Goal: Task Accomplishment & Management: Use online tool/utility

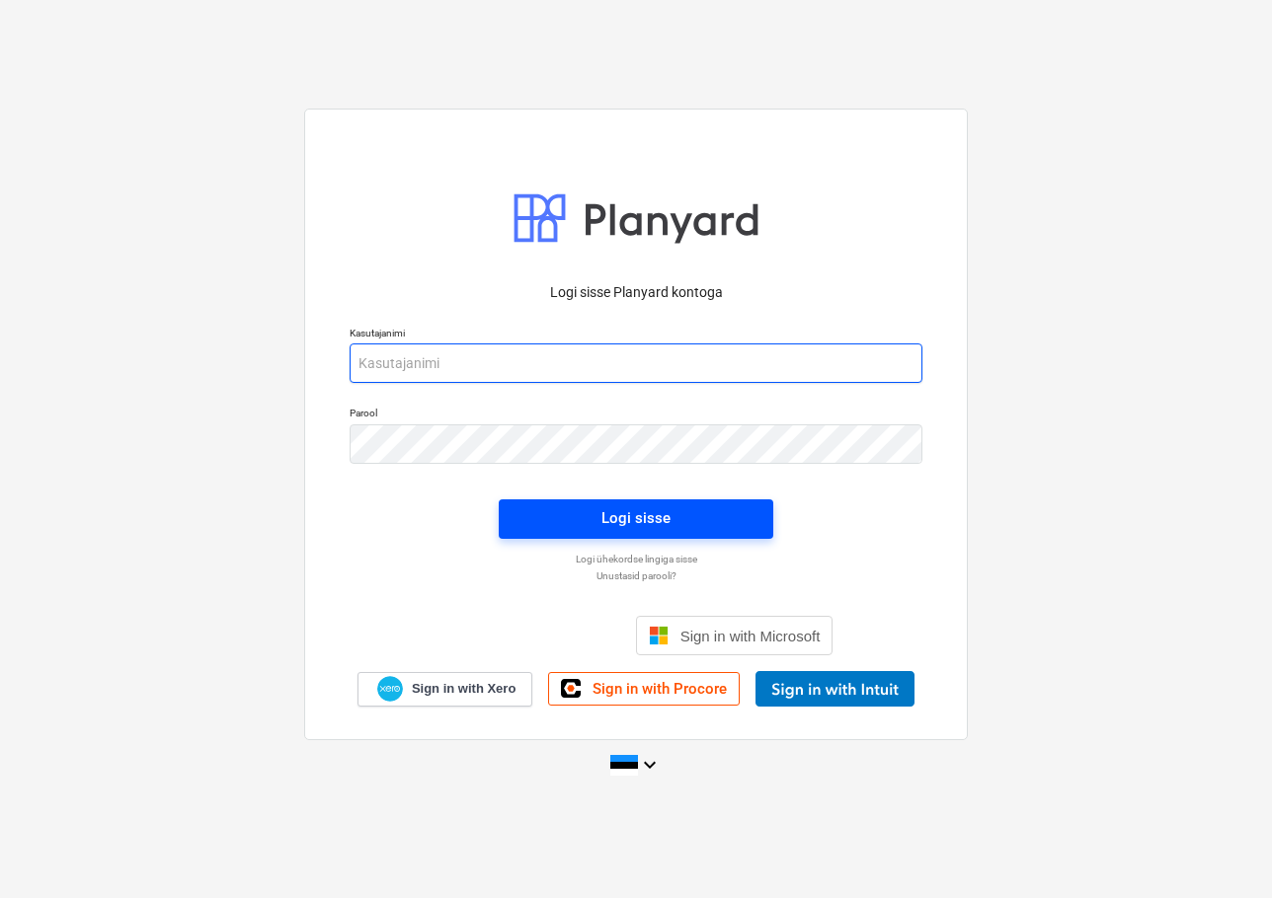
type input "[EMAIL_ADDRESS][DOMAIN_NAME]"
click at [659, 520] on div "Logi sisse" at bounding box center [635, 518] width 69 height 26
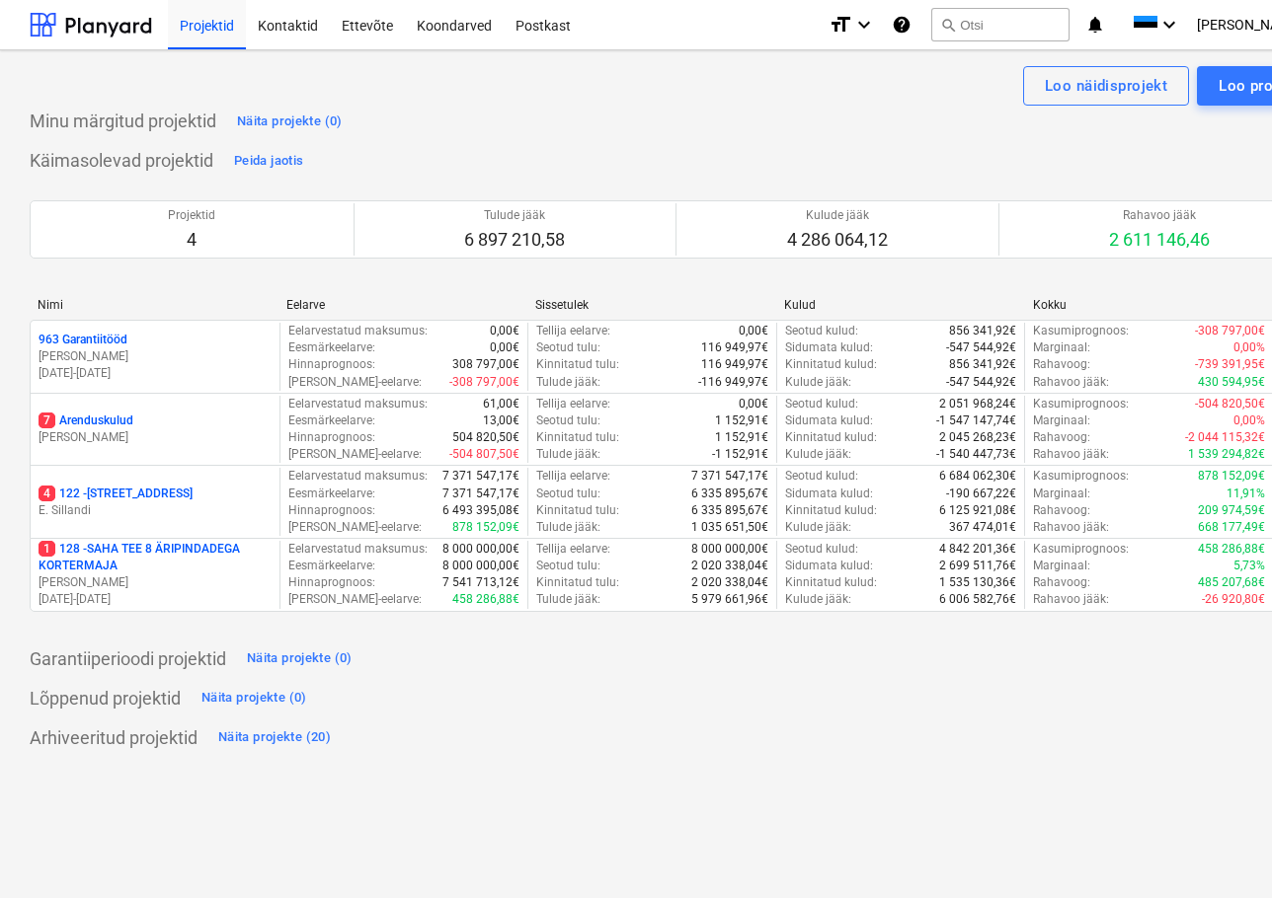
click at [87, 419] on p "7 Arenduskulud" at bounding box center [86, 421] width 95 height 17
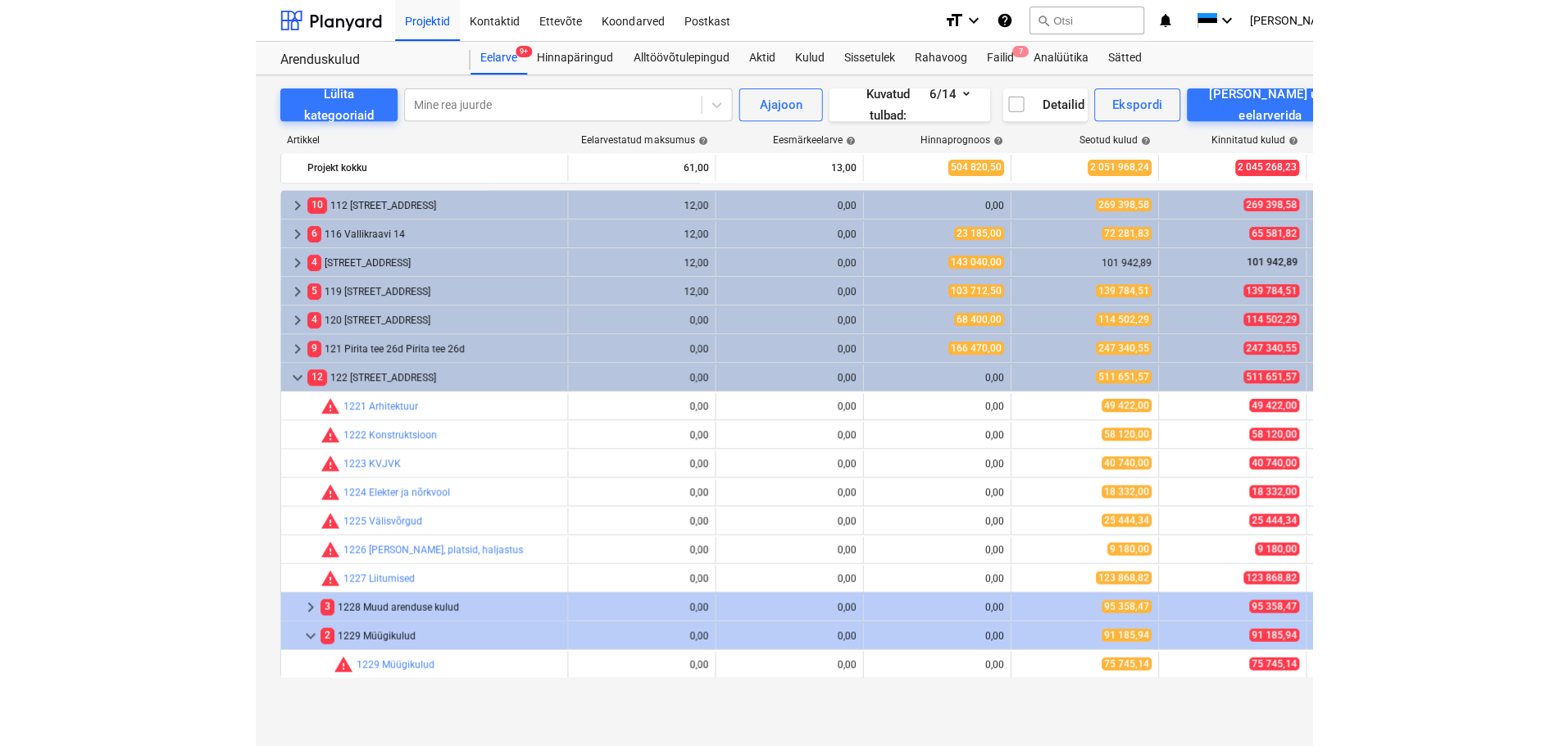
scroll to position [163, 0]
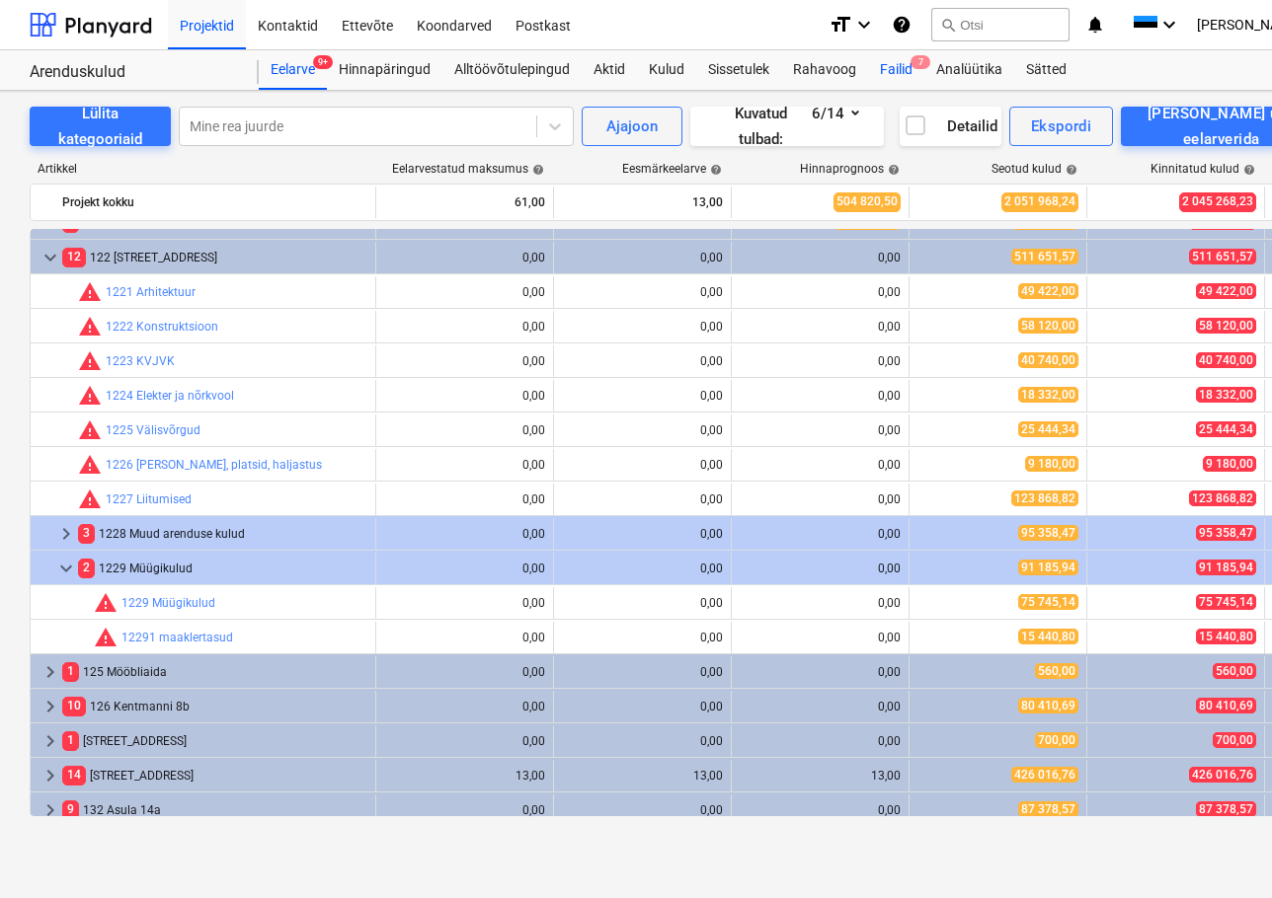
click at [885, 67] on div "Failid 7" at bounding box center [896, 69] width 56 height 39
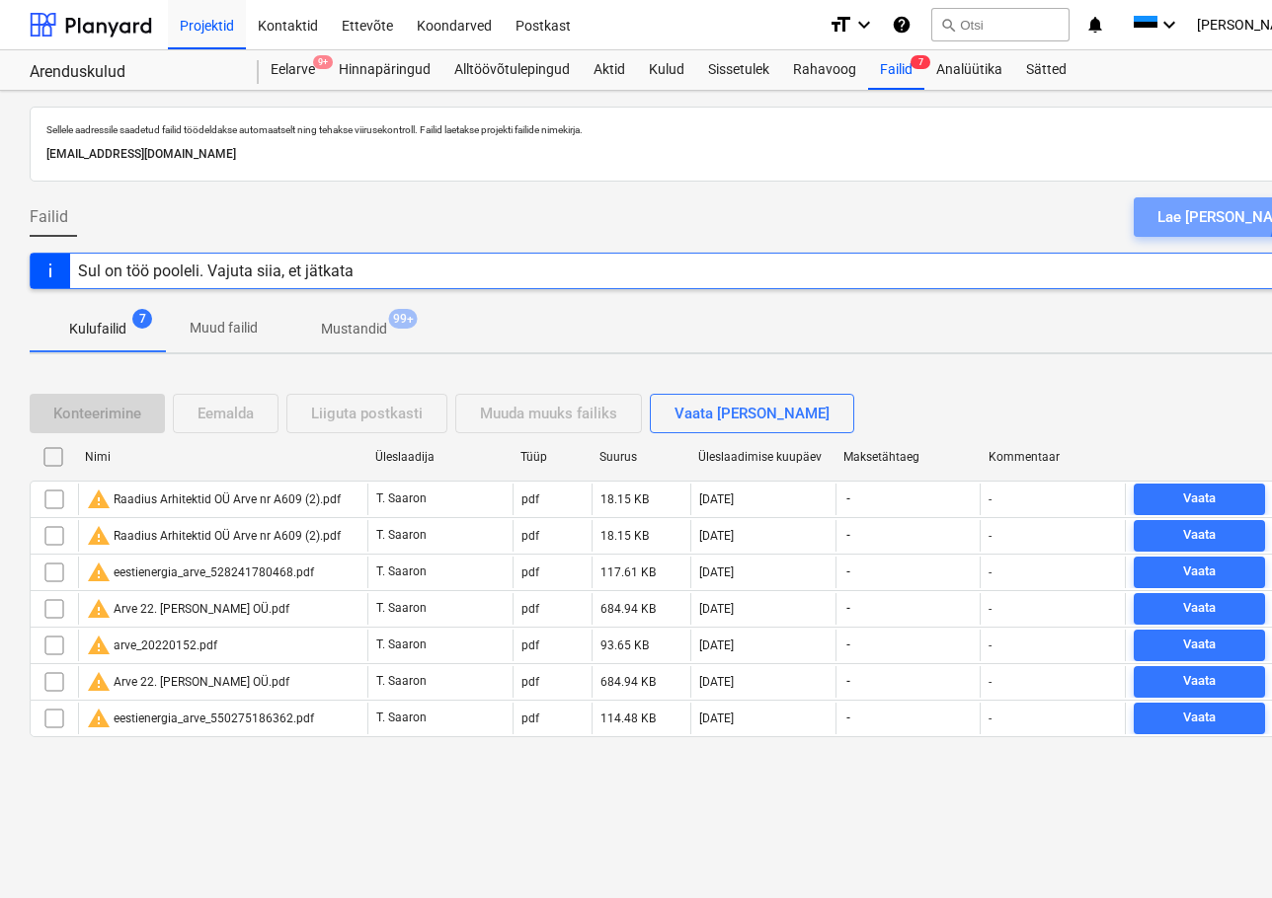
drag, startPoint x: 1252, startPoint y: 215, endPoint x: 1212, endPoint y: 214, distance: 39.5
click at [1252, 214] on div "Lae faile üles" at bounding box center [1227, 217] width 140 height 26
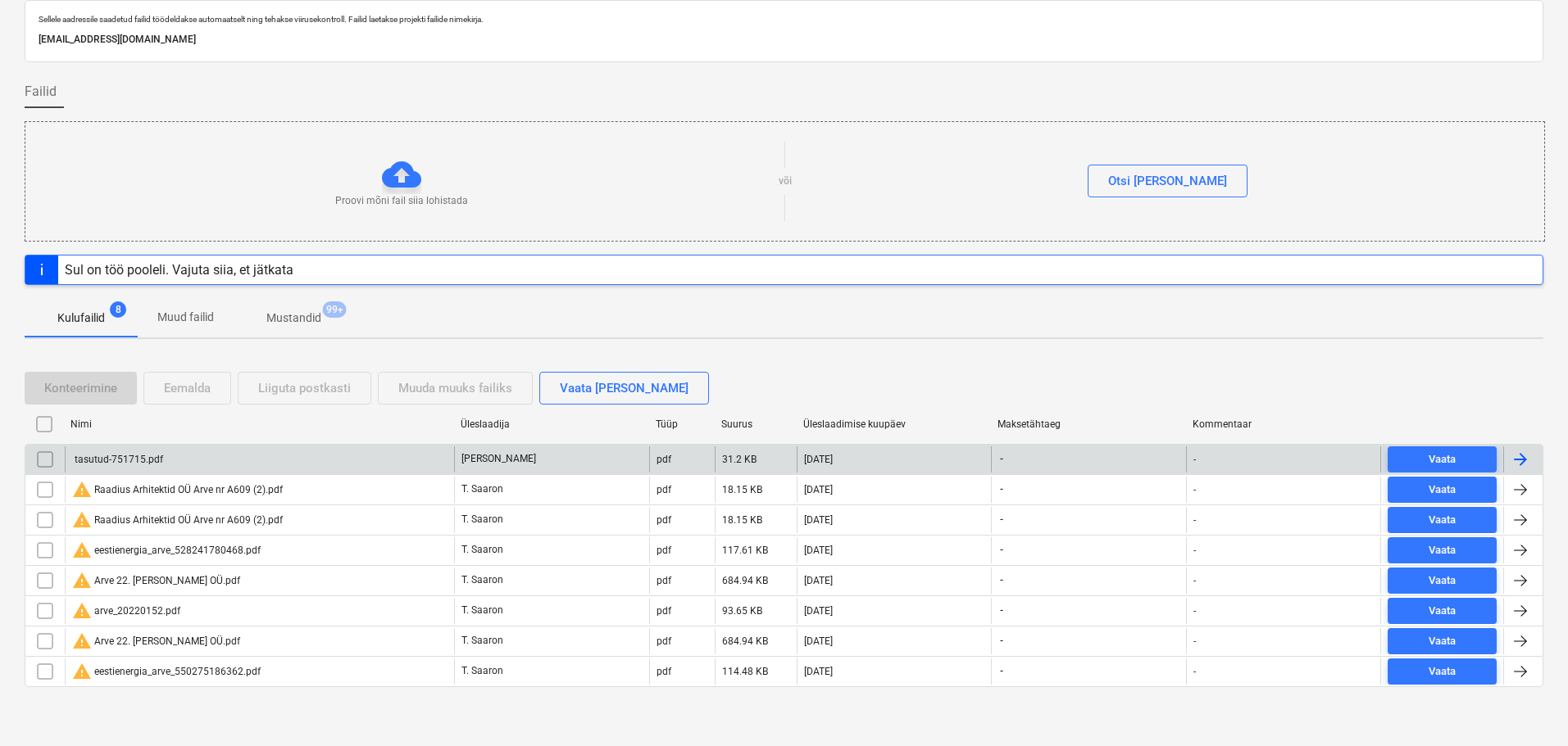
click at [122, 456] on div "tasutud-751715.pdf" at bounding box center [118, 460] width 91 height 12
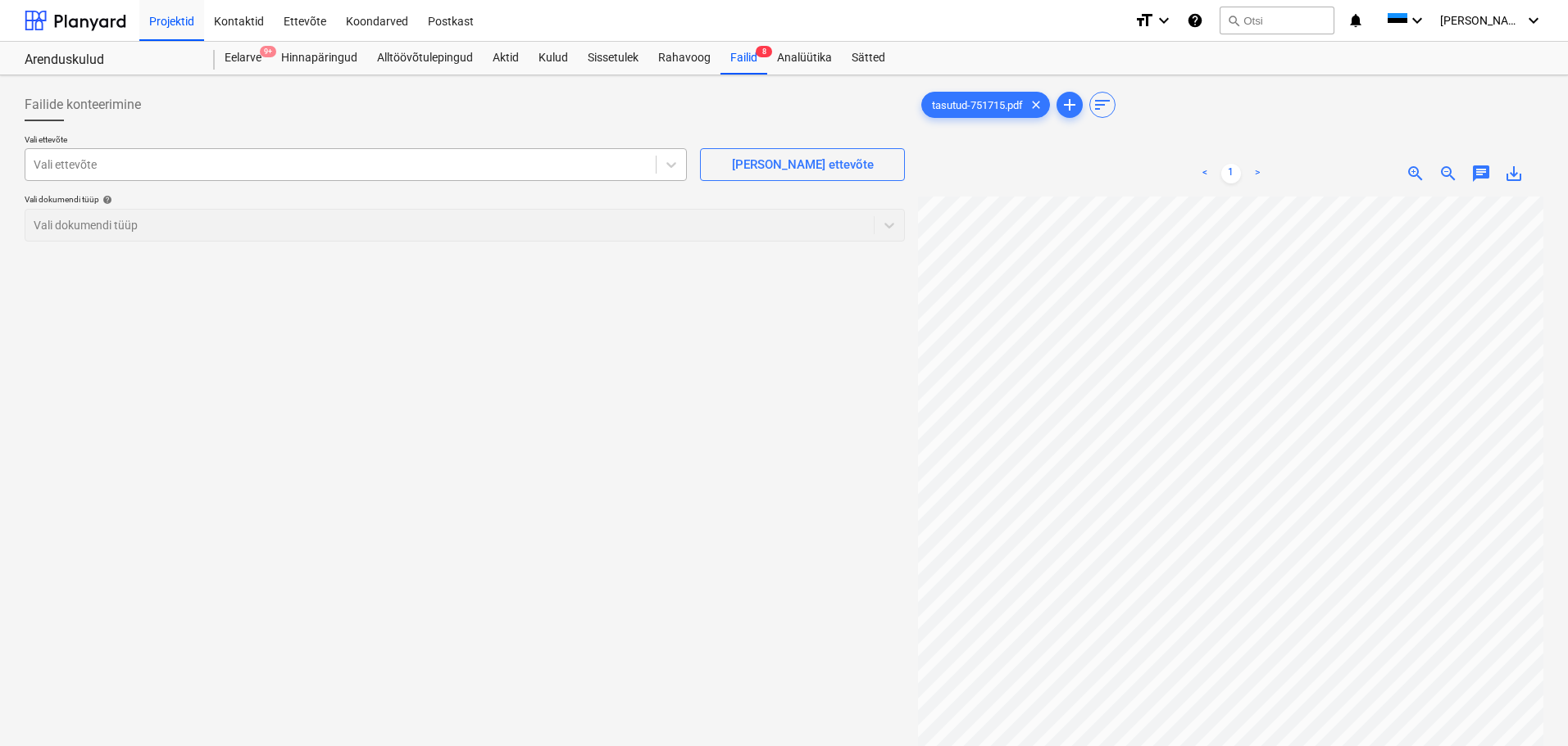
click at [369, 159] on div at bounding box center [339, 165] width 613 height 17
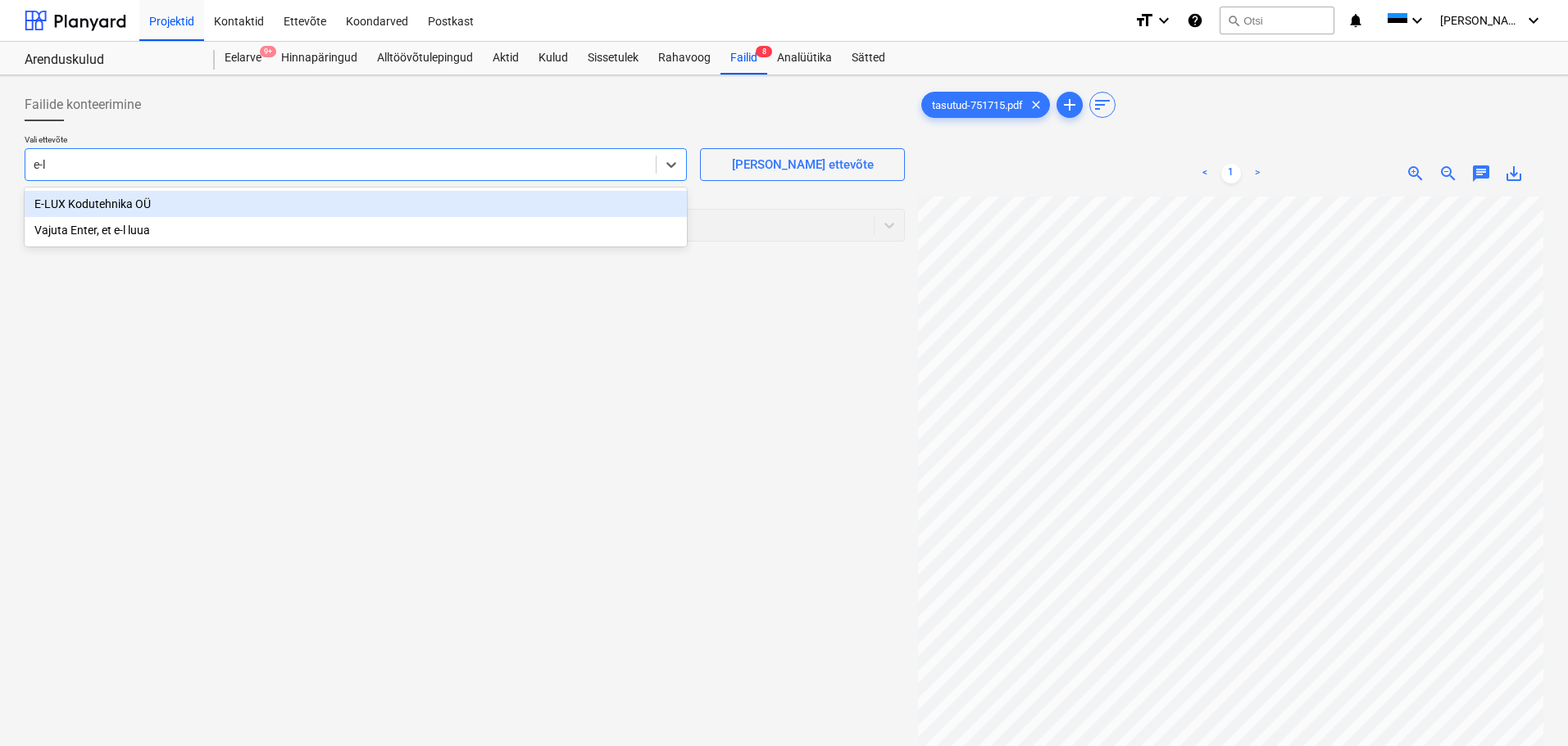
type input "e-lu"
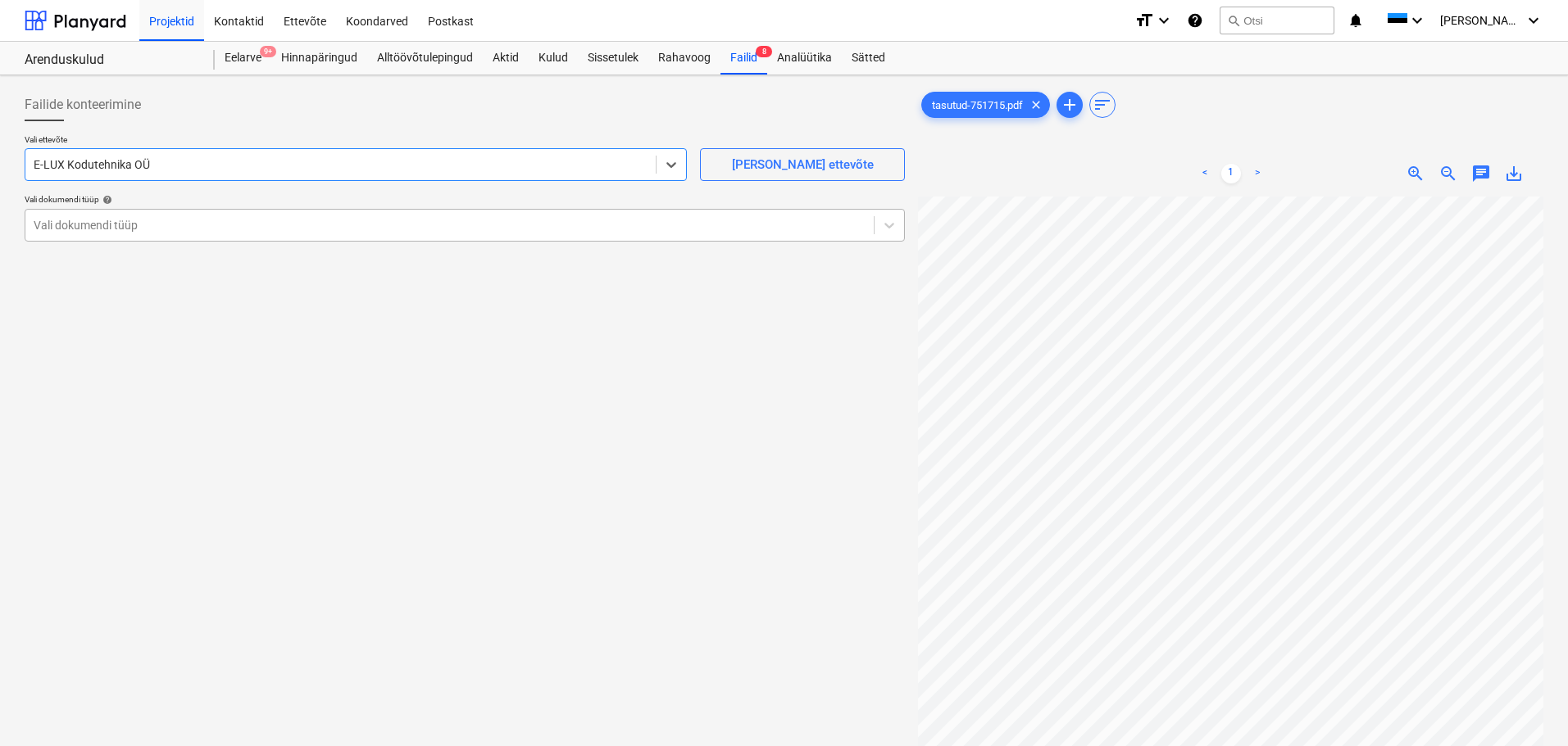
click at [454, 227] on div at bounding box center [449, 226] width 832 height 17
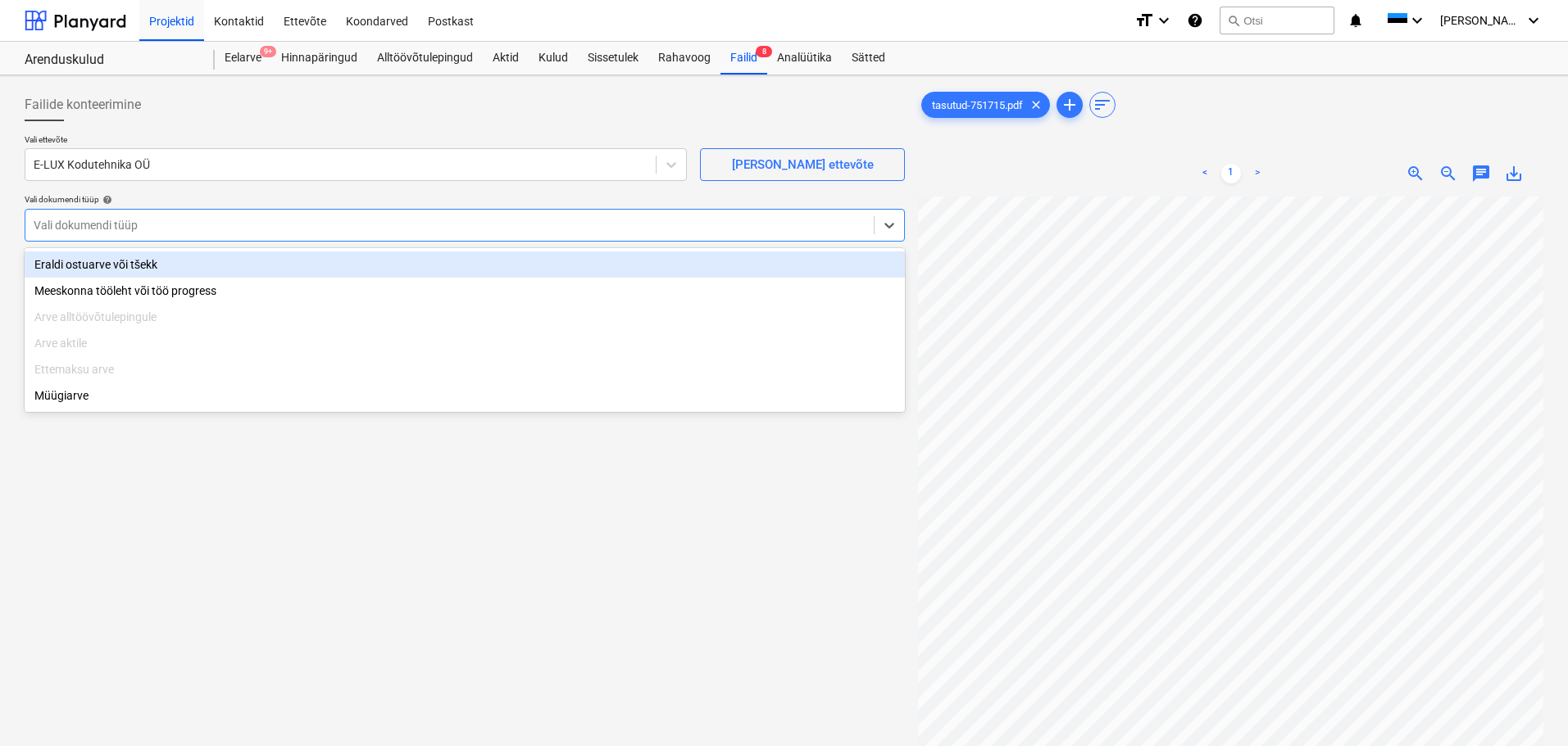
click at [408, 269] on div "Eraldi ostuarve või tšekk" at bounding box center [465, 265] width 880 height 27
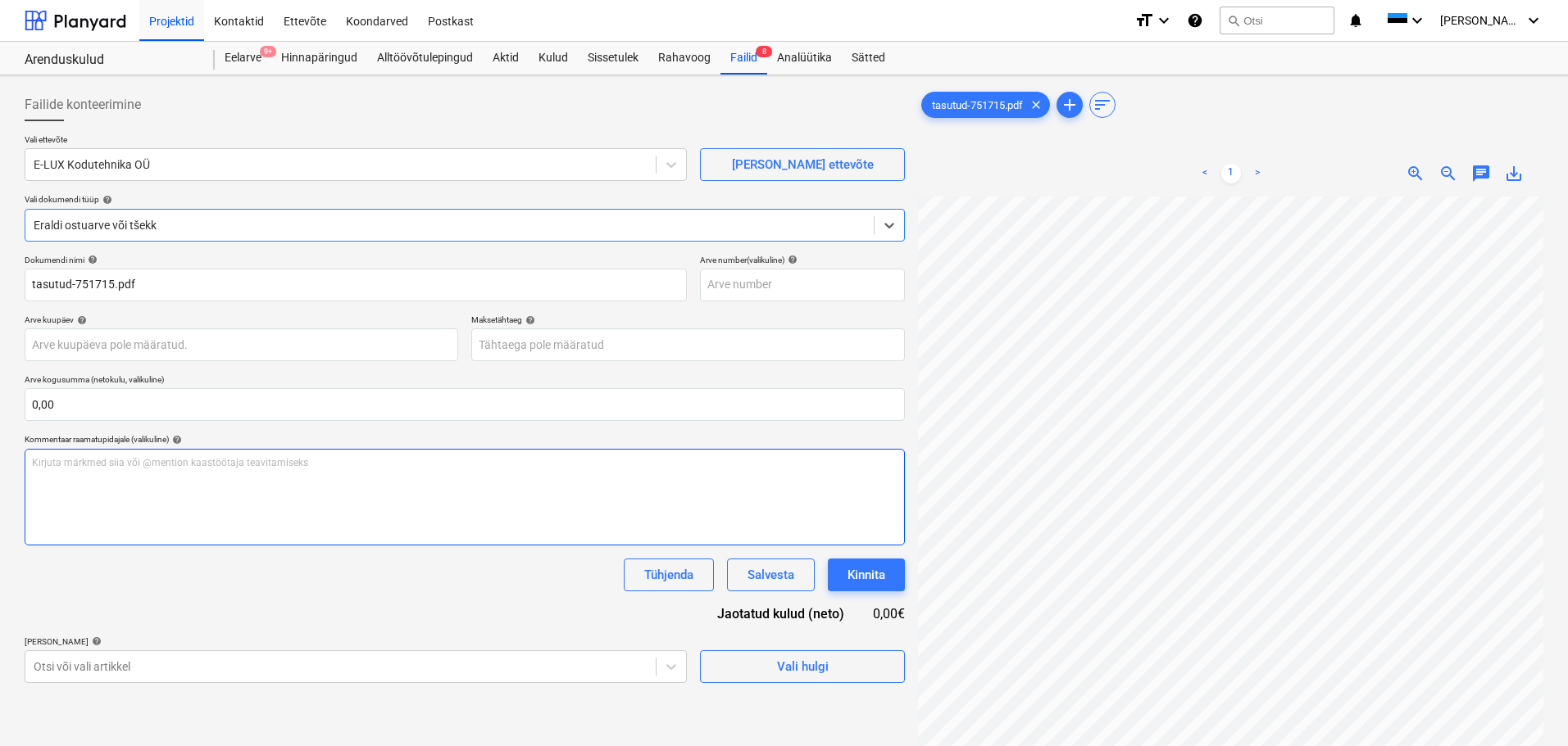
click at [237, 472] on div "Kirjuta märkmed siia või @mention kaastöötaja teavitamiseks ﻿" at bounding box center [465, 497] width 880 height 96
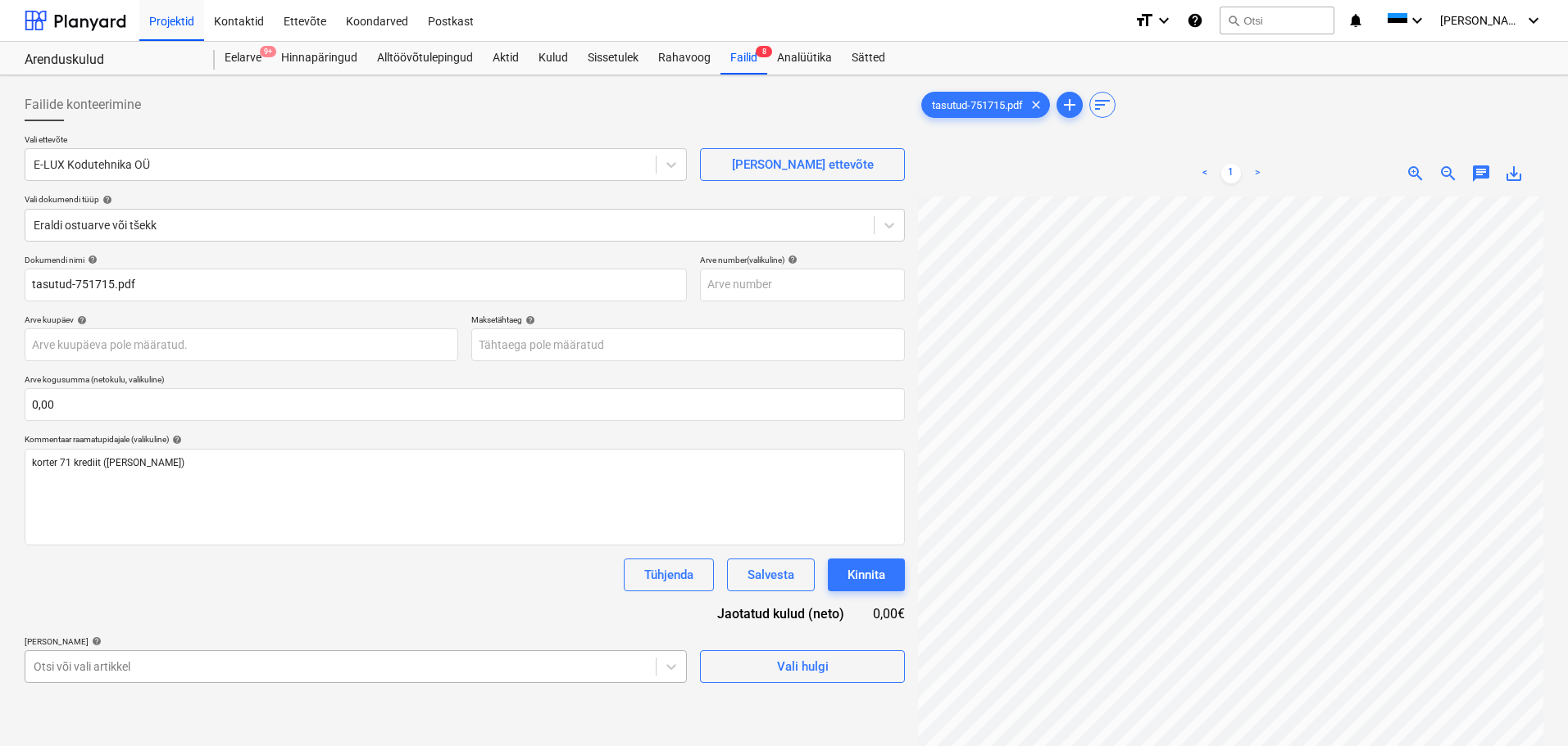
click at [437, 674] on body "Projektid Kontaktid Ettevõte Koondarved Postkast format_size keyboard_arrow_dow…" at bounding box center [784, 373] width 1568 height 746
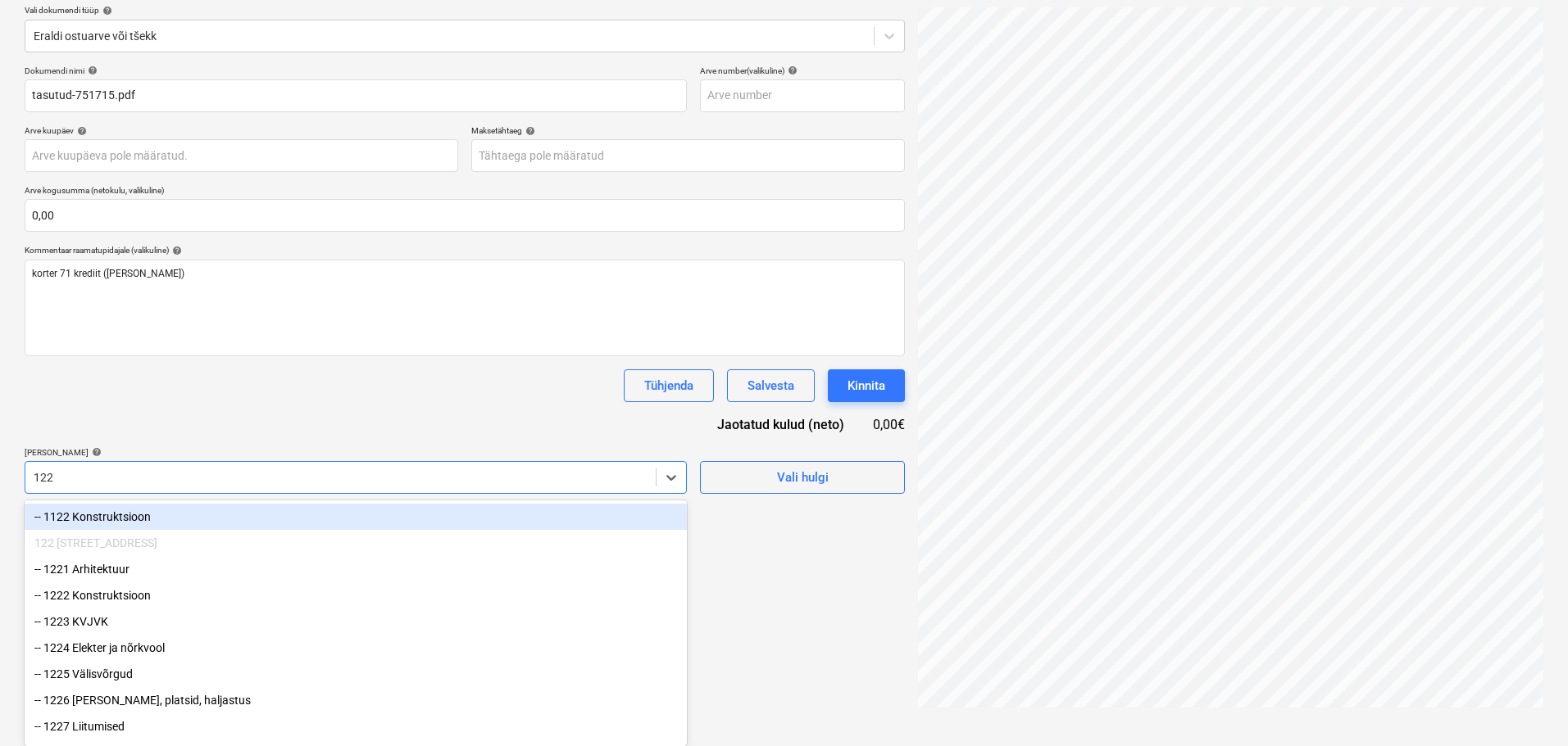
type input "1229"
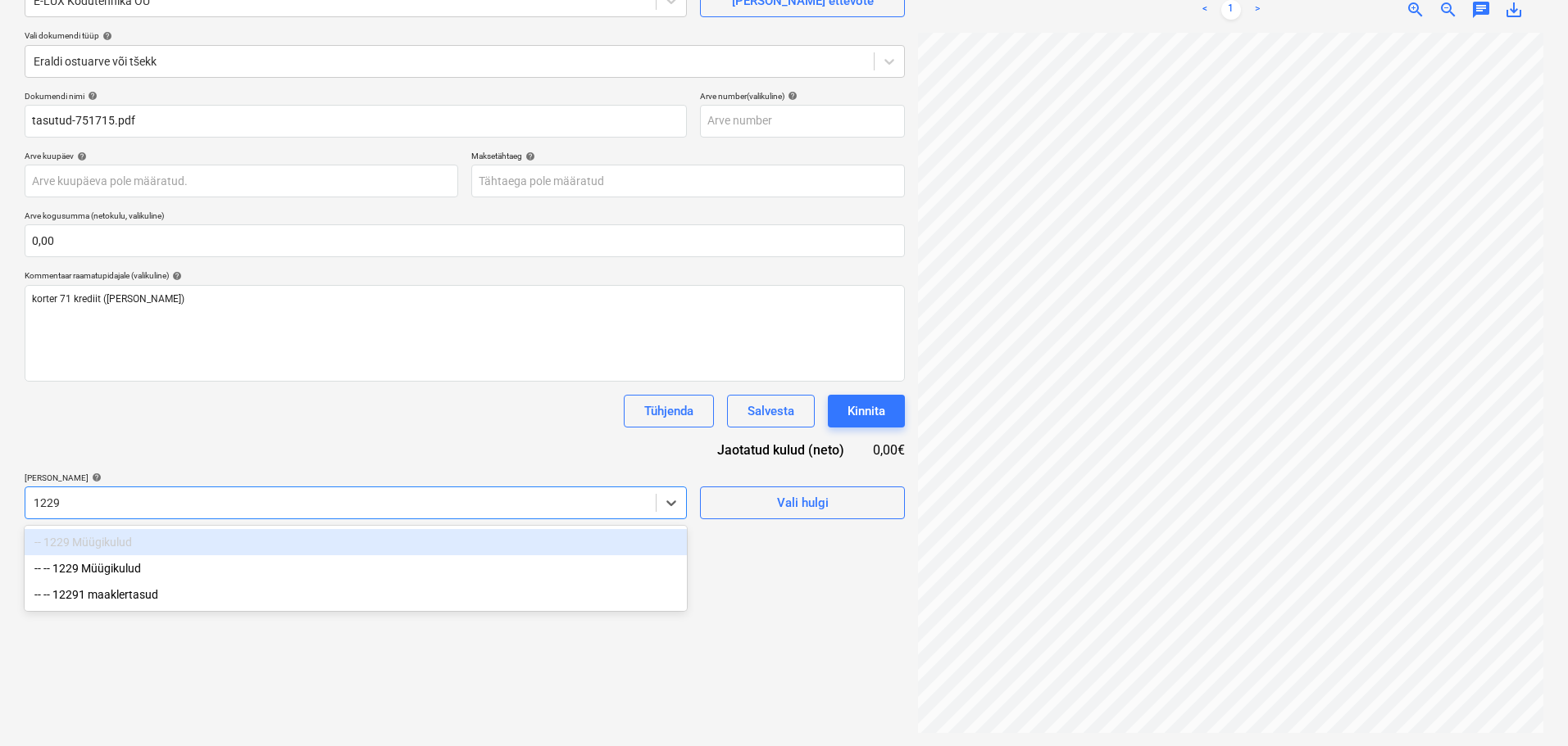
scroll to position [163, 0]
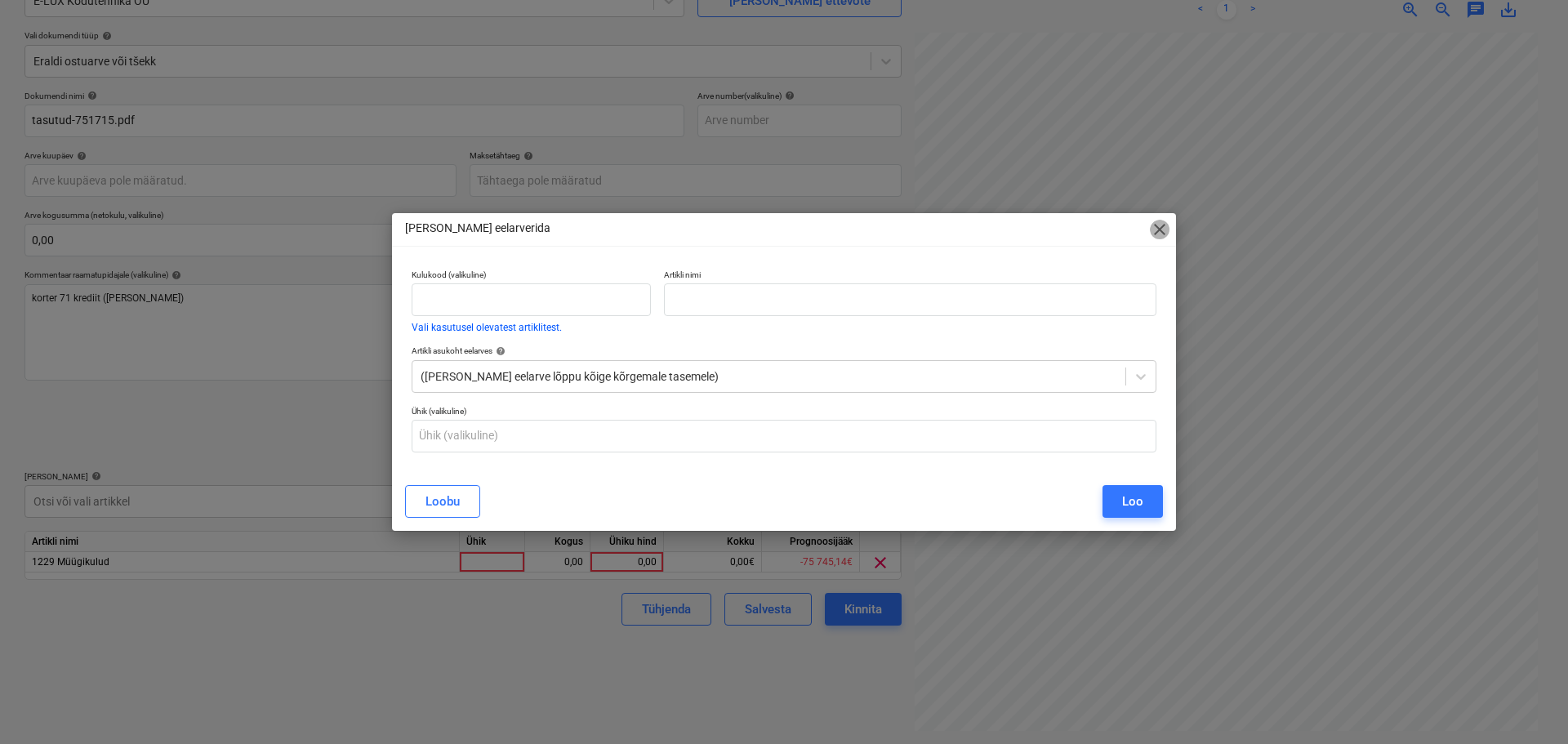
click at [1052, 231] on span "close" at bounding box center [1160, 230] width 20 height 20
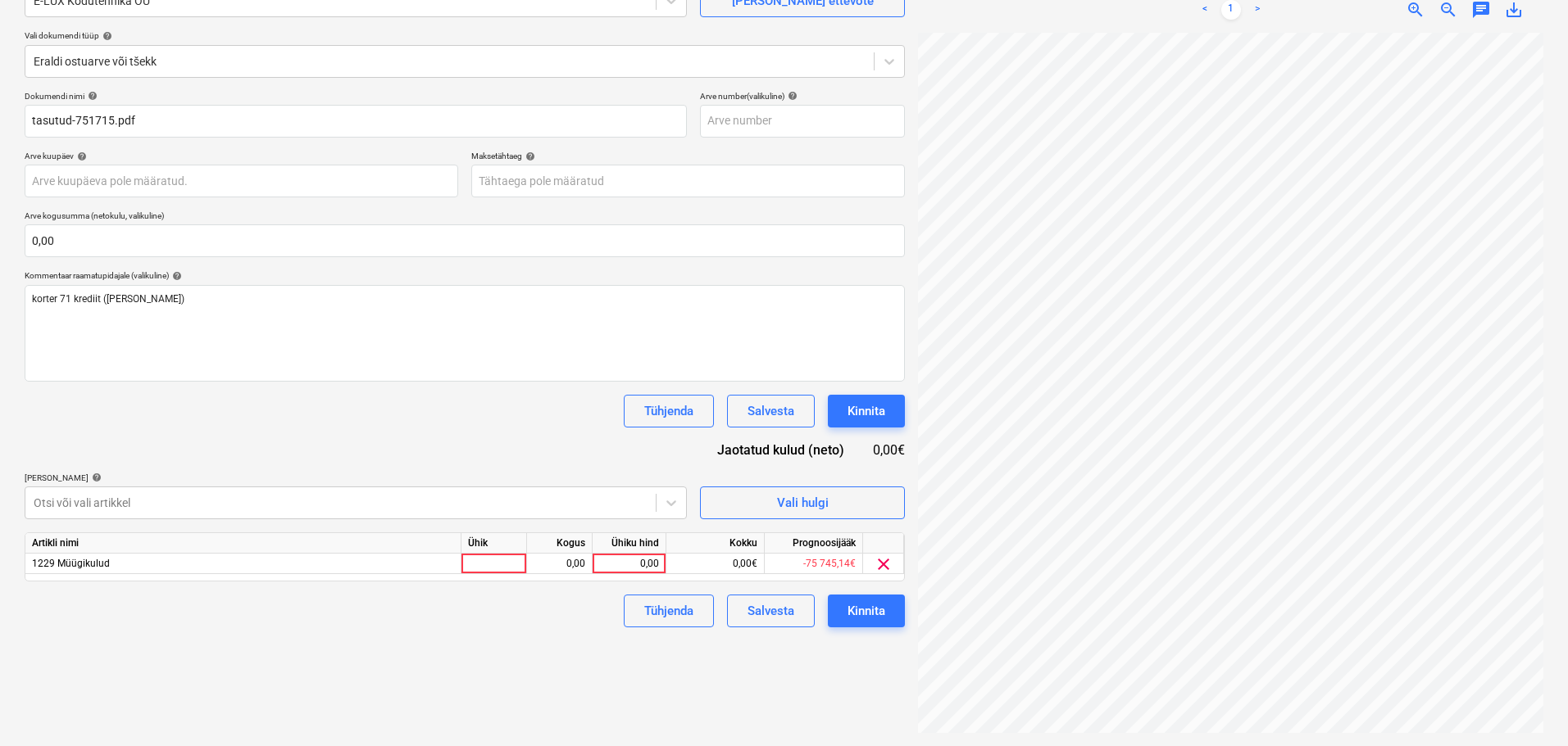
click at [502, 550] on div "Ühik" at bounding box center [494, 544] width 66 height 21
click at [504, 563] on div at bounding box center [494, 563] width 66 height 21
type input "1"
type input "tk"
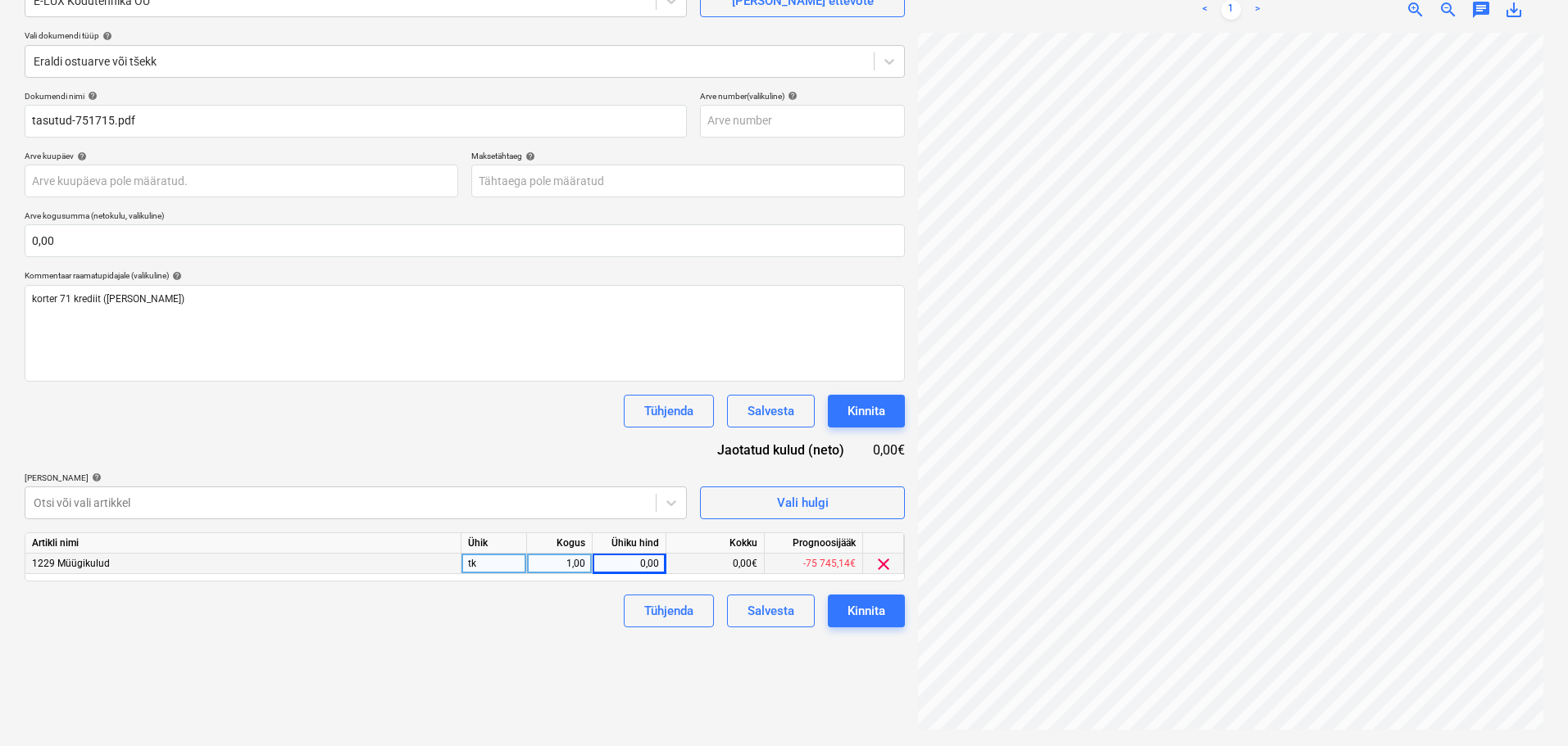
click at [634, 567] on div "0,00" at bounding box center [629, 563] width 60 height 21
type input "323,39"
click at [531, 671] on div "Failide konteerimine Vali ettevõte E-LUX Kodutehnika OÜ Lisa uus ettevõte Vali …" at bounding box center [465, 329] width 893 height 822
click at [888, 609] on button "Kinnita" at bounding box center [866, 611] width 77 height 32
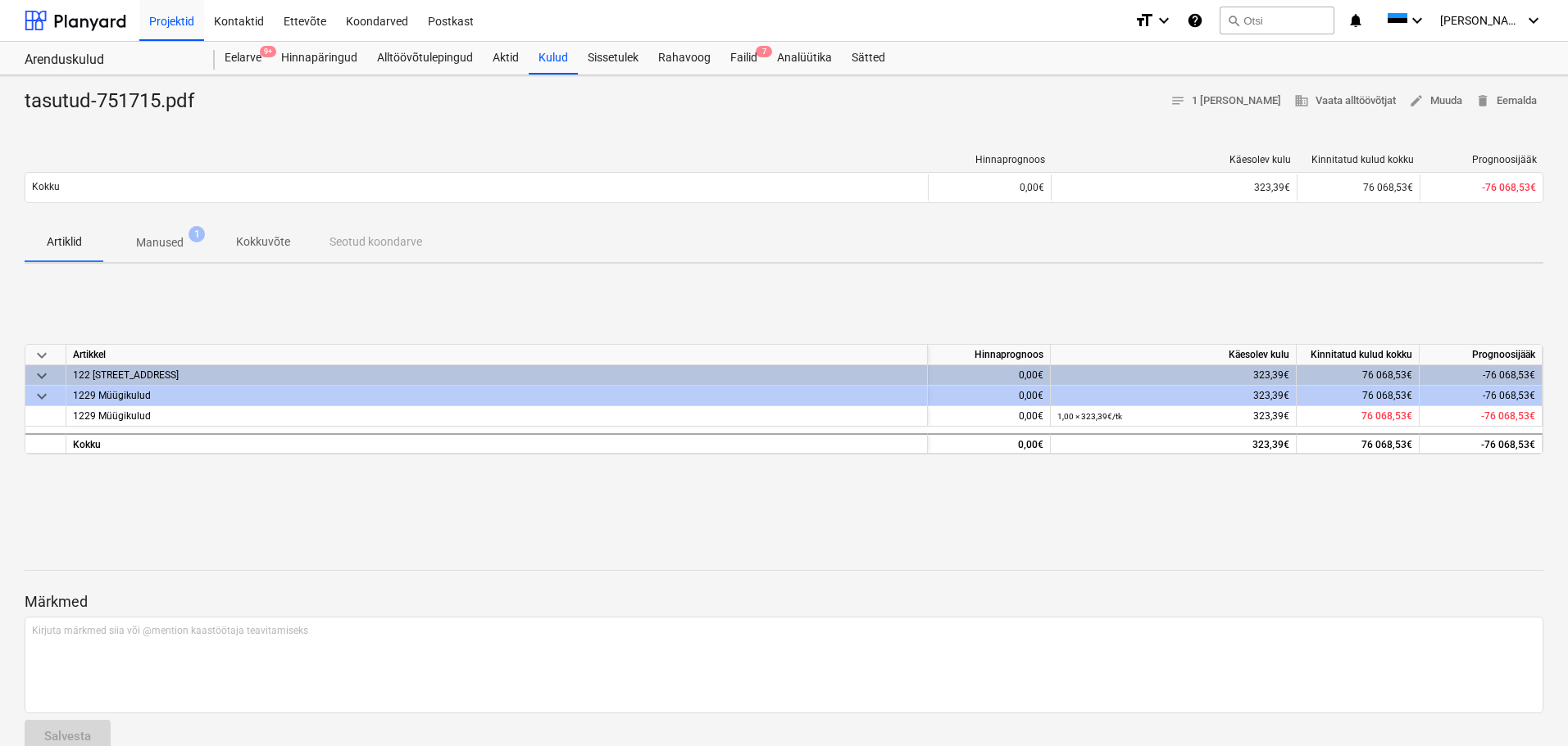
click at [353, 513] on div "keyboard_arrow_down Artikkel Hinnaprognoos Käesolev kulu Kinnitatud kulud kokku…" at bounding box center [784, 400] width 1518 height 246
click at [111, 17] on div at bounding box center [76, 20] width 101 height 41
